Goal: Information Seeking & Learning: Understand process/instructions

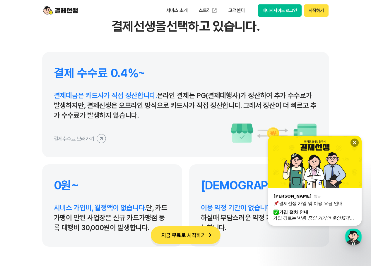
scroll to position [380, 0]
drag, startPoint x: 220, startPoint y: 96, endPoint x: 287, endPoint y: 101, distance: 67.5
click at [285, 100] on p "결제대금은 카드사가 직접 정산합니다. 온라인 결제는 PG(결제대행사)가 정산하여 추가 수수료가 발생하지만, 결제선생은 오프라인 방식으로 카드사…" at bounding box center [185, 106] width 263 height 30
click at [288, 101] on p "결제대금은 카드사가 직접 정산합니다. 온라인 결제는 PG(결제대행사)가 정산하여 추가 수수료가 발생하지만, 결제선생은 오프라인 방식으로 카드사…" at bounding box center [185, 106] width 263 height 30
drag, startPoint x: 97, startPoint y: 105, endPoint x: 200, endPoint y: 110, distance: 102.8
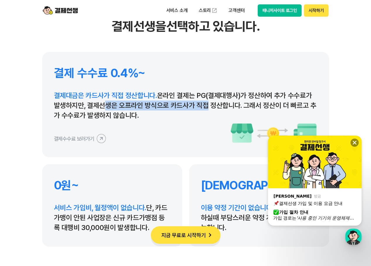
click at [200, 109] on p "결제대금은 카드사가 직접 정산합니다. 온라인 결제는 PG(결제대행사)가 정산하여 추가 수수료가 발생하지만, 결제선생은 오프라인 방식으로 카드사…" at bounding box center [185, 106] width 263 height 30
click at [200, 116] on p "결제대금은 카드사가 직접 정산합니다. 온라인 결제는 PG(결제대행사)가 정산하여 추가 수수료가 발생하지만, 결제선생은 오프라인 방식으로 카드사…" at bounding box center [185, 106] width 263 height 30
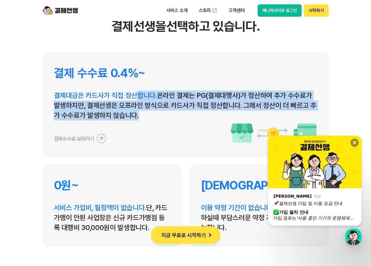
drag, startPoint x: 137, startPoint y: 116, endPoint x: 139, endPoint y: 95, distance: 21.5
click at [137, 95] on p "결제대금은 카드사가 직접 정산합니다. 온라인 결제는 PG(결제대행사)가 정산하여 추가 수수료가 발생하지만, 결제선생은 오프라인 방식으로 카드사…" at bounding box center [185, 106] width 263 height 30
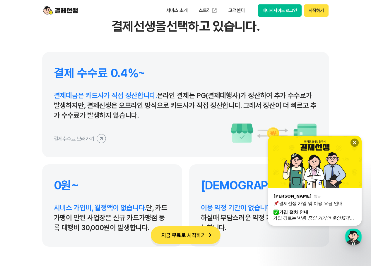
click at [169, 114] on p "결제대금은 카드사가 직접 정산합니다. 온라인 결제는 PG(결제대행사)가 정산하여 추가 수수료가 발생하지만, 결제선생은 오프라인 방식으로 카드사…" at bounding box center [185, 106] width 263 height 30
drag, startPoint x: 164, startPoint y: 118, endPoint x: 163, endPoint y: 91, distance: 26.6
click at [163, 90] on div "결제 수수료 0.4%~ 결제대금은 카드사가 직접 정산합니다. 온라인 결제는 PG(결제대행사)가 정산하여 추가 수수료가 발생하지만, 결제선생은 …" at bounding box center [185, 104] width 287 height 105
click at [166, 119] on p "결제대금은 카드사가 직접 정산합니다. 온라인 결제는 PG(결제대행사)가 정산하여 추가 수수료가 발생하지만, 결제선생은 오프라인 방식으로 카드사…" at bounding box center [185, 106] width 263 height 30
drag, startPoint x: 149, startPoint y: 118, endPoint x: 145, endPoint y: 88, distance: 30.5
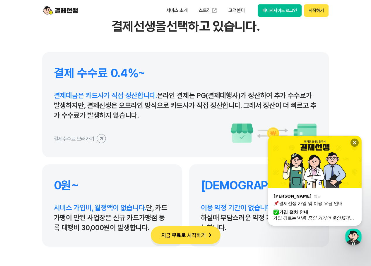
click at [145, 88] on div "결제 수수료 0.4%~ 결제대금은 카드사가 직접 정산합니다. 온라인 결제는 PG(결제대행사)가 정산하여 추가 수수료가 발생하지만, 결제선생은 …" at bounding box center [185, 104] width 287 height 105
click at [154, 119] on p "결제대금은 카드사가 직접 정산합니다. 온라인 결제는 PG(결제대행사)가 정산하여 추가 수수료가 발생하지만, 결제선생은 오프라인 방식으로 카드사…" at bounding box center [185, 106] width 263 height 30
click at [109, 95] on span "결제대금은 카드사가 직접 정산합니다." at bounding box center [105, 95] width 103 height 8
drag, startPoint x: 89, startPoint y: 97, endPoint x: 138, endPoint y: 105, distance: 49.8
click at [138, 99] on span "결제대금은 카드사가 직접 정산합니다." at bounding box center [105, 95] width 103 height 8
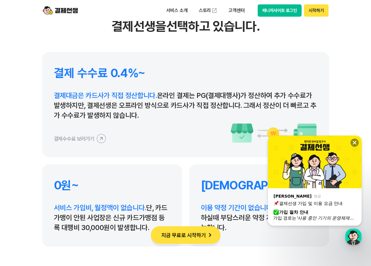
click at [139, 109] on p "결제대금은 카드사가 직접 정산합니다. 온라인 결제는 PG(결제대행사)가 정산하여 추가 수수료가 발생하지만, 결제선생은 오프라인 방식으로 카드사…" at bounding box center [185, 106] width 263 height 30
drag, startPoint x: 75, startPoint y: 94, endPoint x: 142, endPoint y: 103, distance: 67.6
click at [139, 100] on p "결제대금은 카드사가 직접 정산합니다. 온라인 결제는 PG(결제대행사)가 정산하여 추가 수수료가 발생하지만, 결제선생은 오프라인 방식으로 카드사…" at bounding box center [185, 106] width 263 height 30
click at [161, 115] on p "결제대금은 카드사가 직접 정산합니다. 온라인 결제는 PG(결제대행사)가 정산하여 추가 수수료가 발생하지만, 결제선생은 오프라인 방식으로 카드사…" at bounding box center [185, 106] width 263 height 30
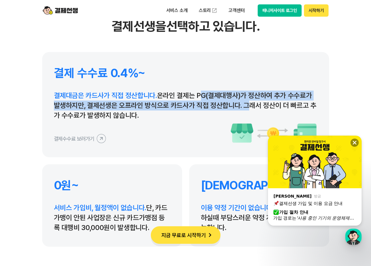
drag, startPoint x: 198, startPoint y: 93, endPoint x: 241, endPoint y: 103, distance: 43.5
click at [241, 103] on p "결제대금은 카드사가 직접 정산합니다. 온라인 결제는 PG(결제대행사)가 정산하여 추가 수수료가 발생하지만, 결제선생은 오프라인 방식으로 카드사…" at bounding box center [185, 106] width 263 height 30
click at [186, 109] on p "결제대금은 카드사가 직접 정산합니다. 온라인 결제는 PG(결제대행사)가 정산하여 추가 수수료가 발생하지만, 결제선생은 오프라인 방식으로 카드사…" at bounding box center [185, 106] width 263 height 30
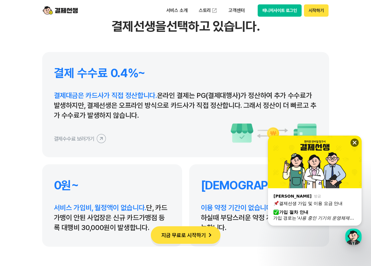
click at [356, 143] on icon at bounding box center [355, 143] width 6 height 6
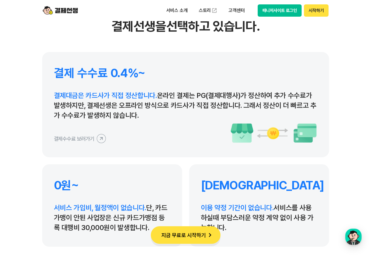
click at [198, 239] on button "지금 무료로 시작하기" at bounding box center [186, 236] width 70 height 18
